Goal: Answer question/provide support

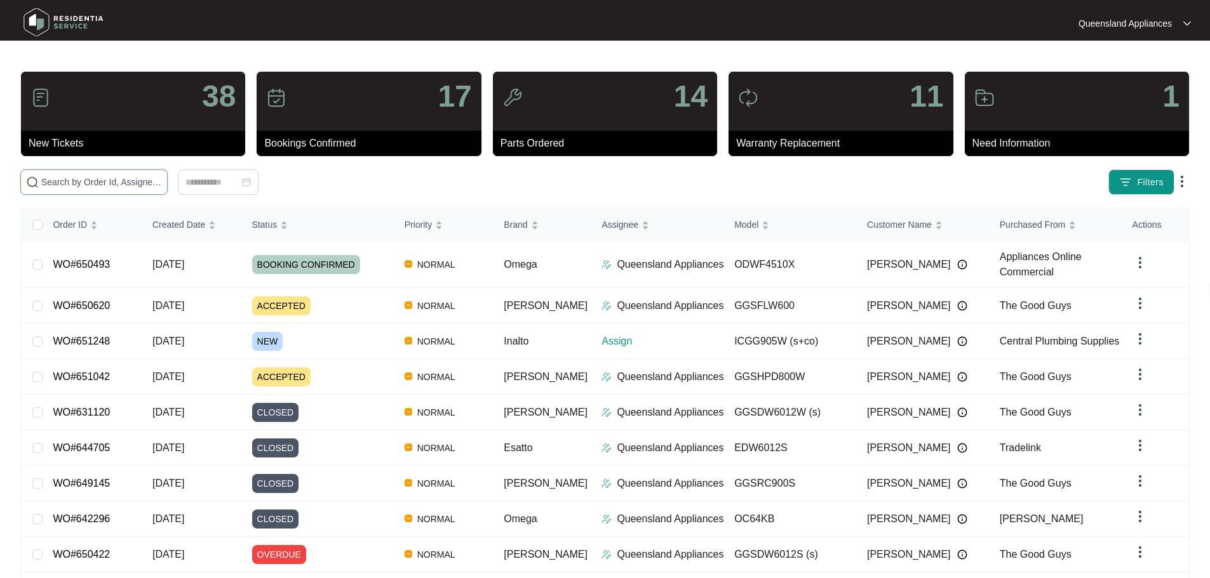
click at [122, 178] on input "text" at bounding box center [101, 182] width 121 height 14
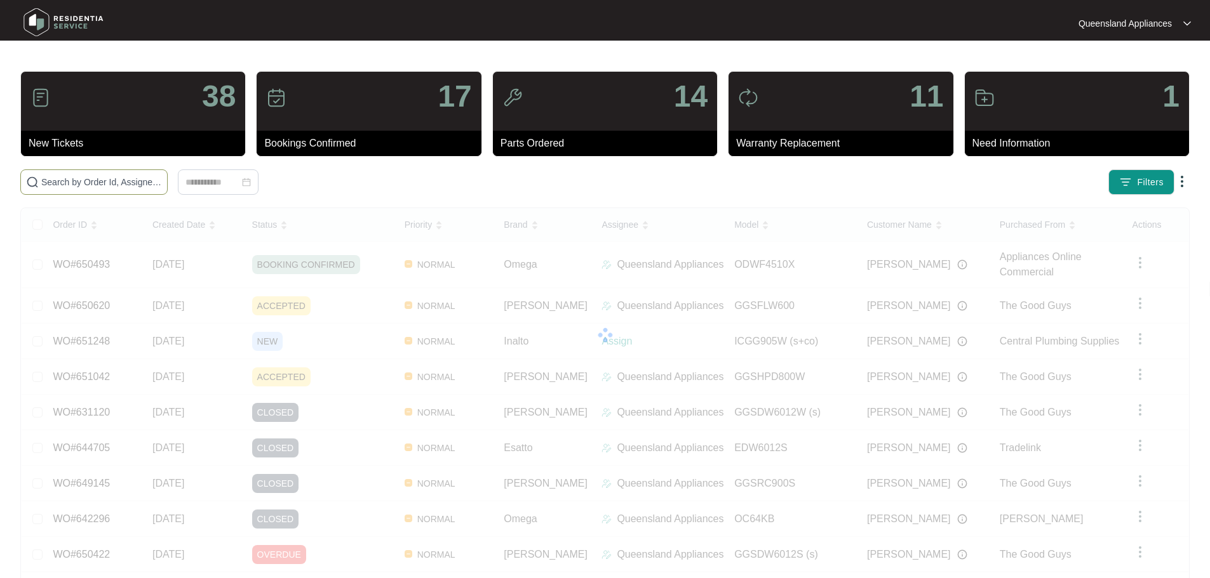
paste input "641170"
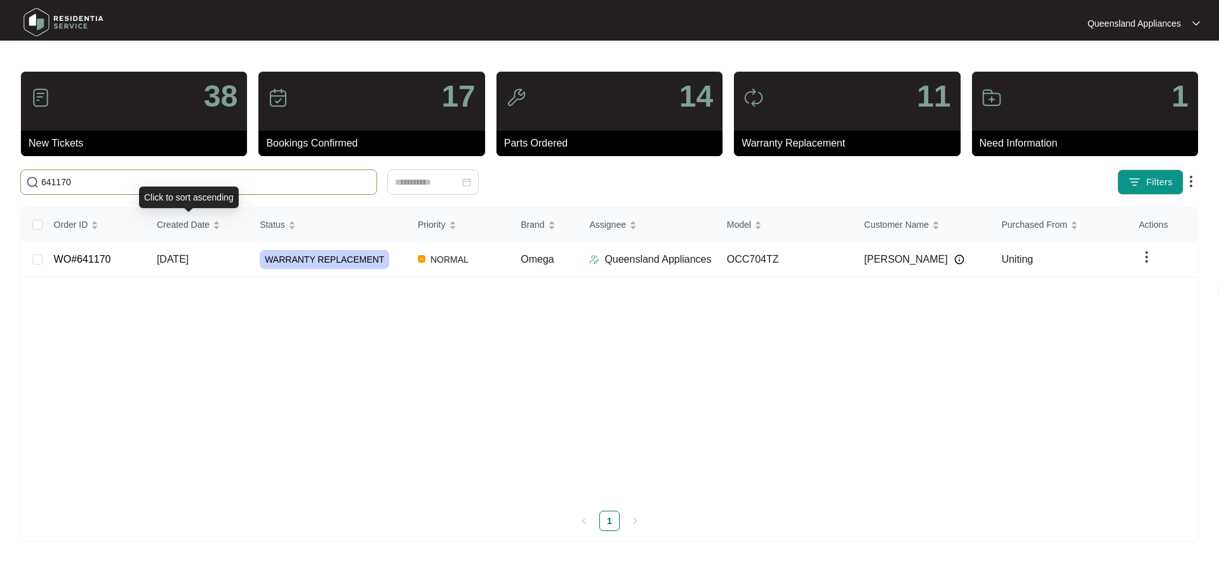
type input "641170"
click at [189, 257] on span "[DATE]" at bounding box center [173, 259] width 32 height 11
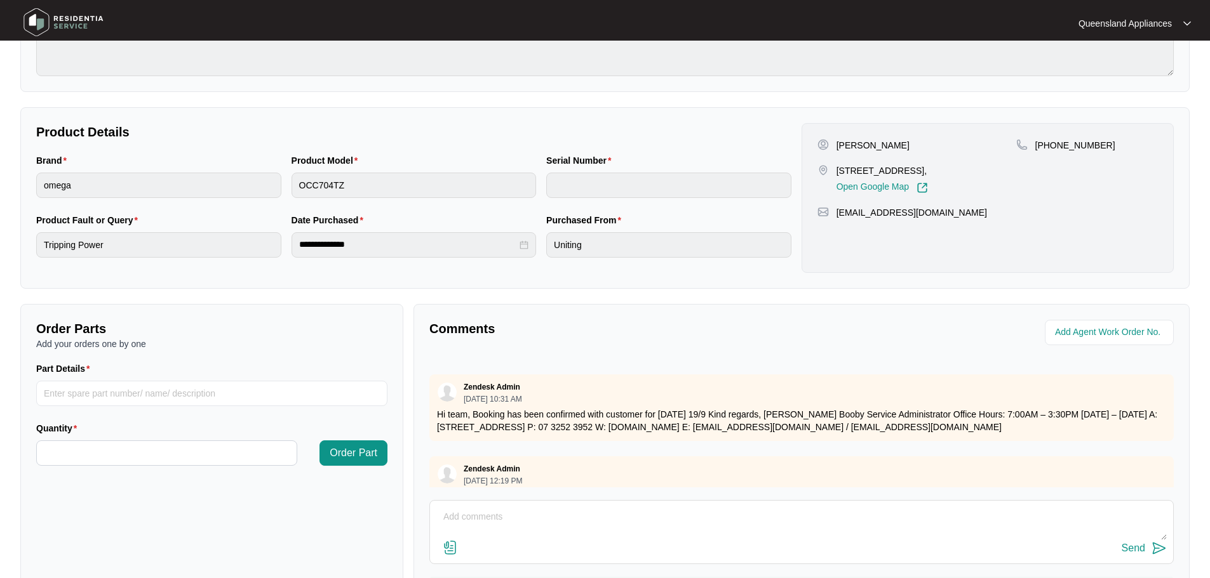
scroll to position [254, 0]
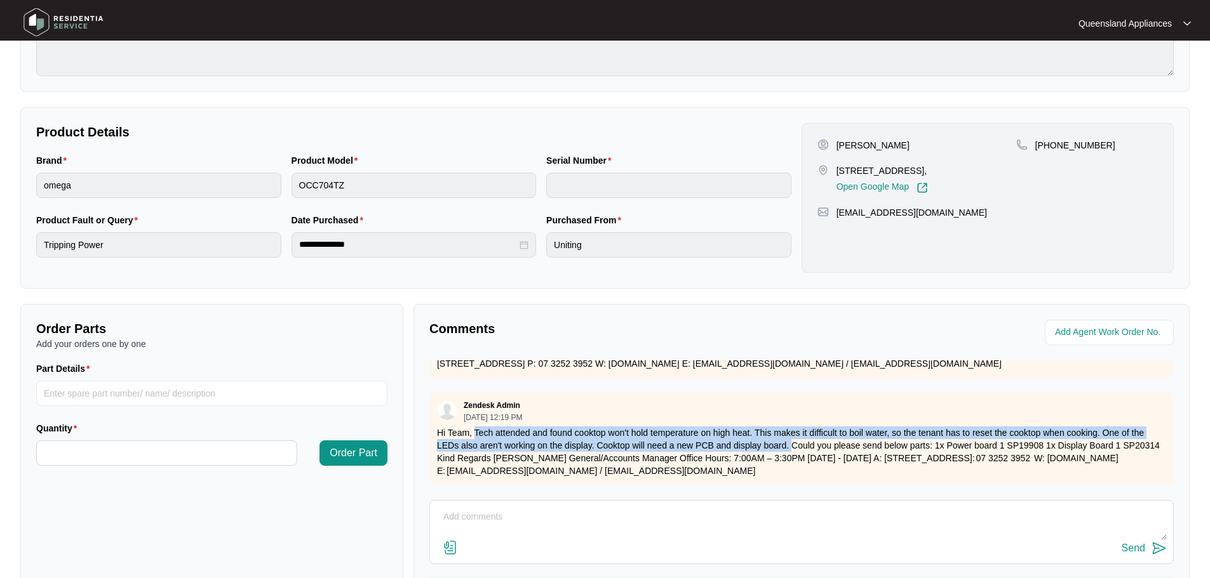
drag, startPoint x: 474, startPoint y: 431, endPoint x: 791, endPoint y: 446, distance: 317.2
click at [791, 446] on p "Hi Team, Tech attended and found cooktop won't hold temperature on high heat. T…" at bounding box center [801, 452] width 729 height 51
copy p "Tech attended and found cooktop won't hold temperature on high heat. This makes…"
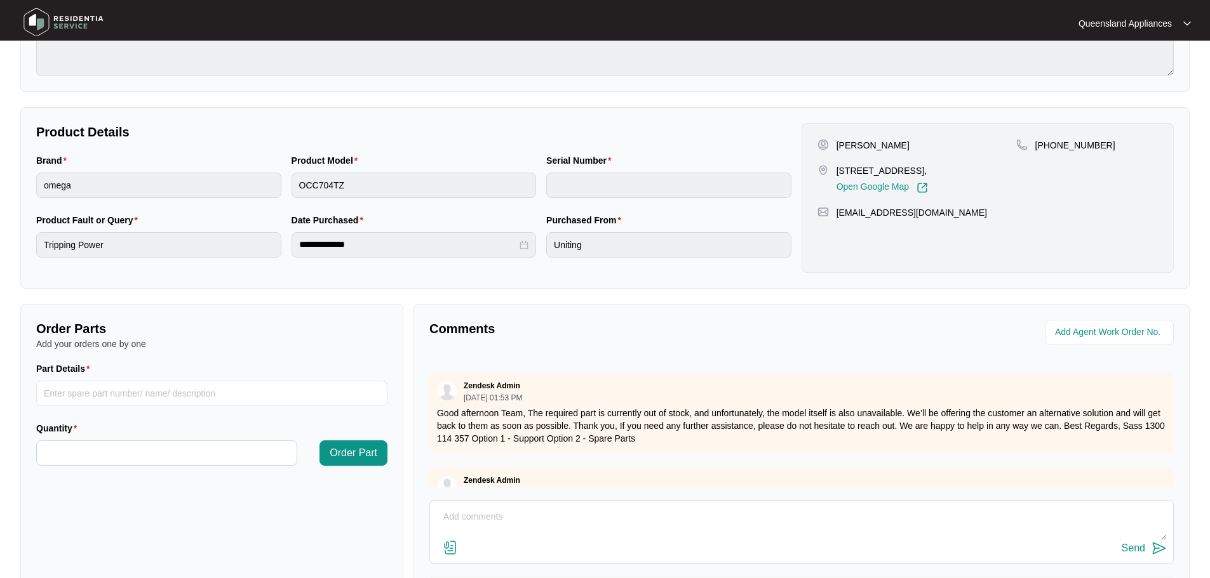
scroll to position [508, 0]
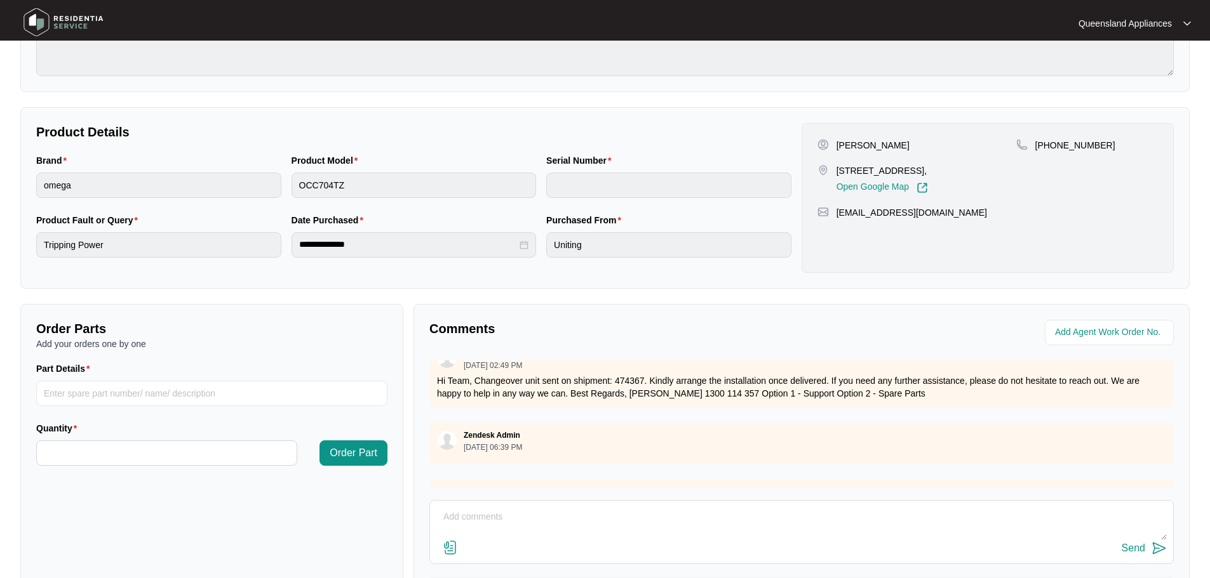
click at [502, 511] on textarea at bounding box center [801, 523] width 730 height 33
paste textarea "Call to Cooktop tripping the power. Tech attended and found cooktop won't hold …"
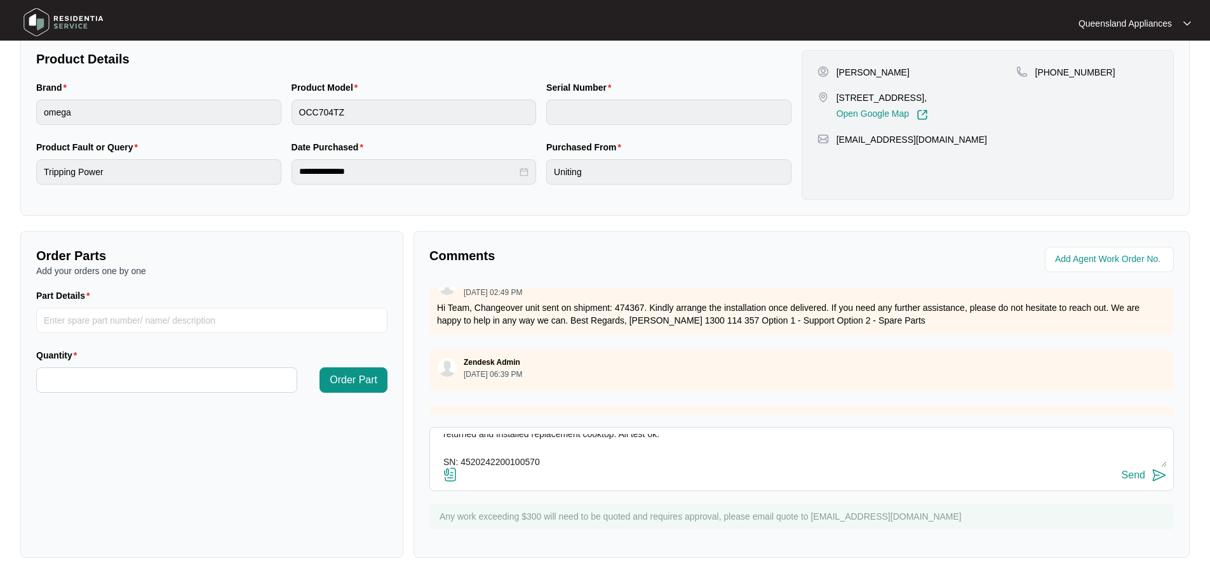
type textarea "Call to Cooktop tripping the power. Tech attended and found cooktop won't hold …"
click at [1158, 476] on img at bounding box center [1158, 475] width 15 height 15
